Goal: Task Accomplishment & Management: Use online tool/utility

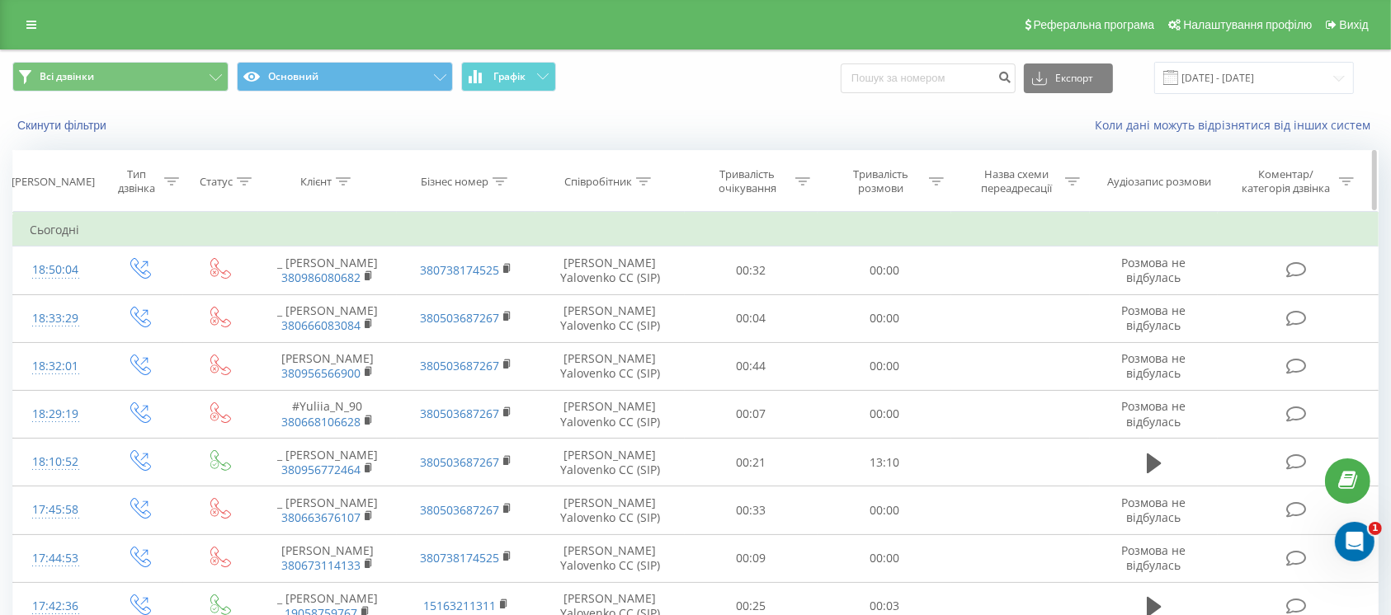
click at [864, 177] on div "Тривалість розмови" at bounding box center [880, 181] width 88 height 28
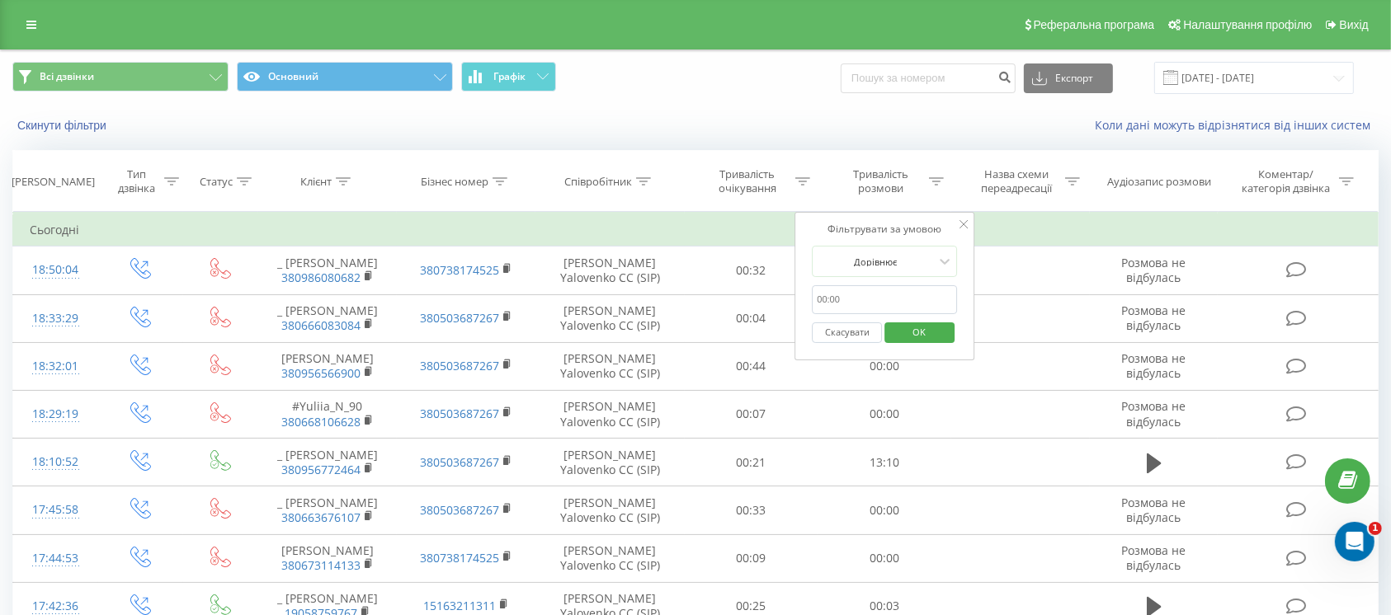
click at [864, 298] on input "text" at bounding box center [884, 299] width 145 height 29
type input "0059"
click at [887, 255] on div at bounding box center [875, 262] width 117 height 16
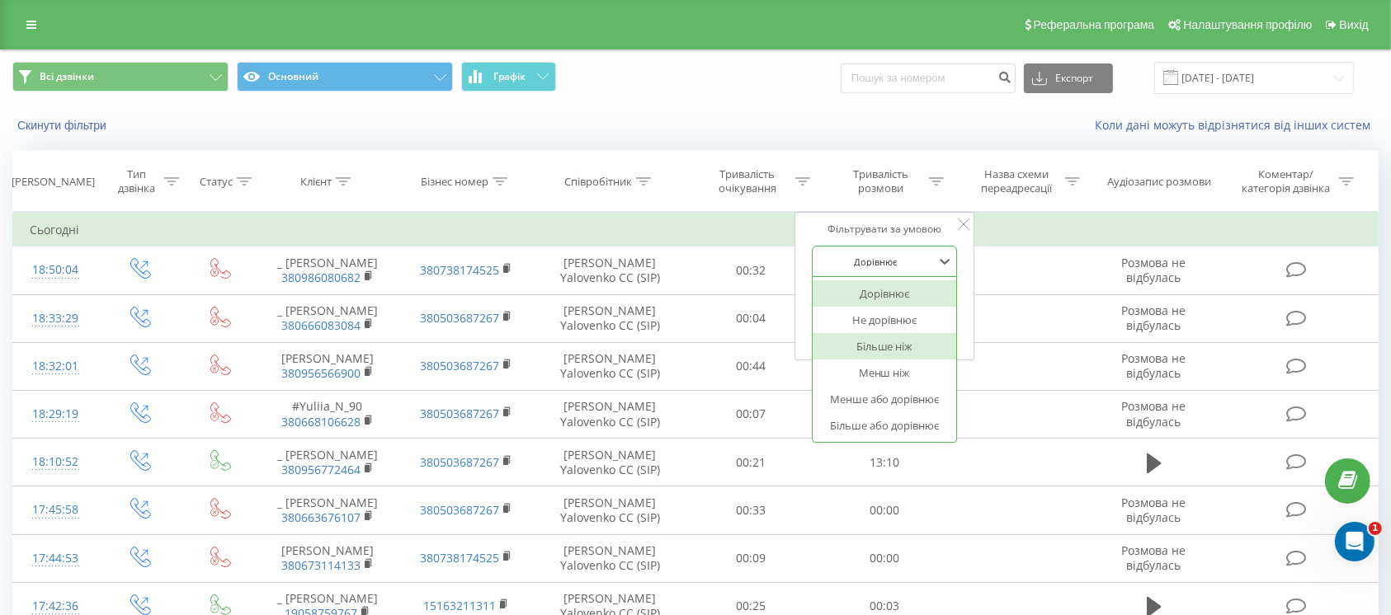
click at [884, 351] on div "Більше ніж" at bounding box center [884, 346] width 144 height 26
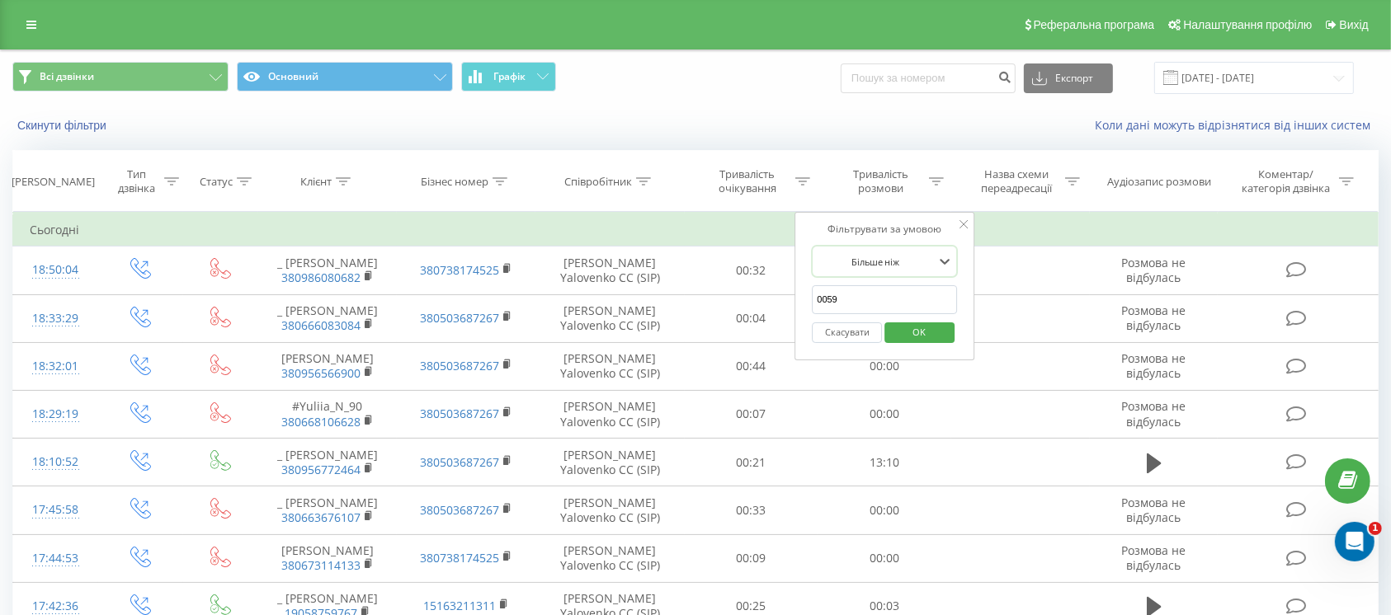
click at [920, 329] on span "OK" at bounding box center [920, 332] width 46 height 26
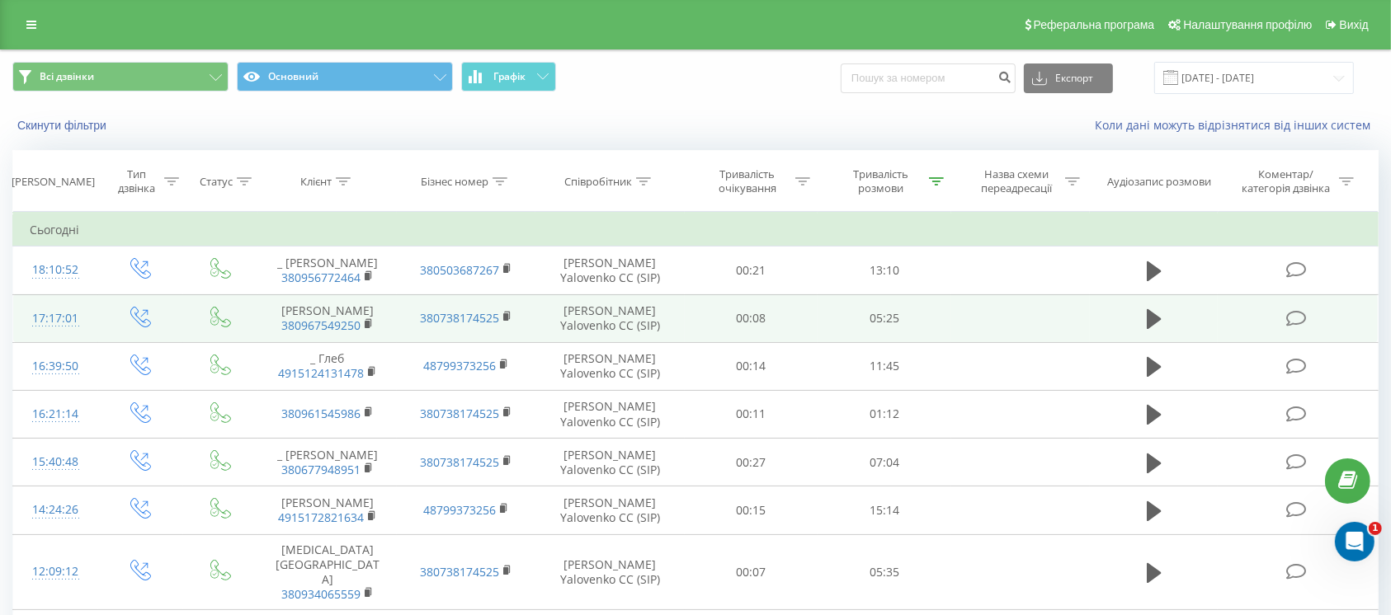
scroll to position [449, 0]
